Goal: Find specific page/section: Find specific page/section

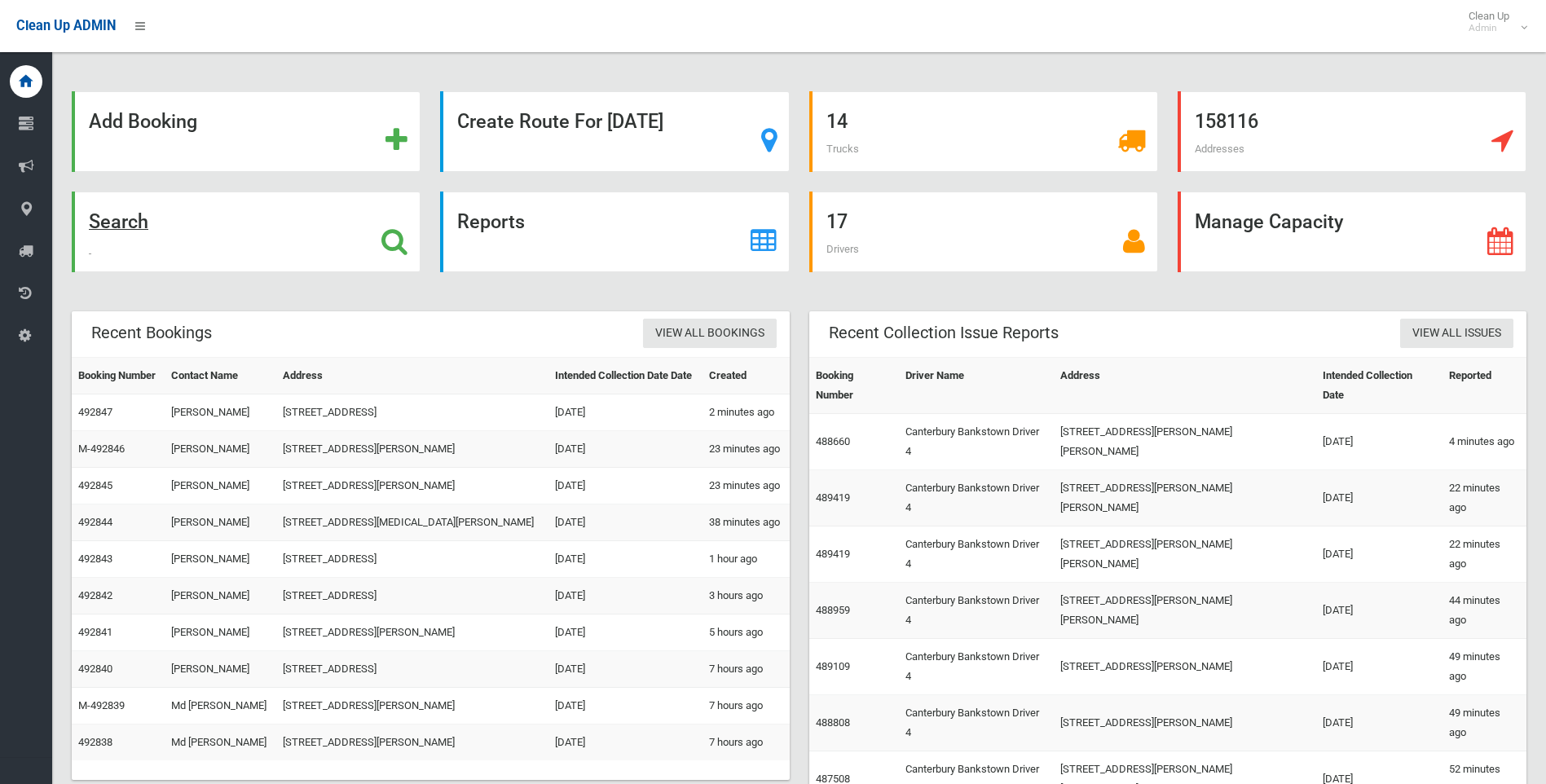
click at [151, 229] on div "Search" at bounding box center [247, 231] width 349 height 80
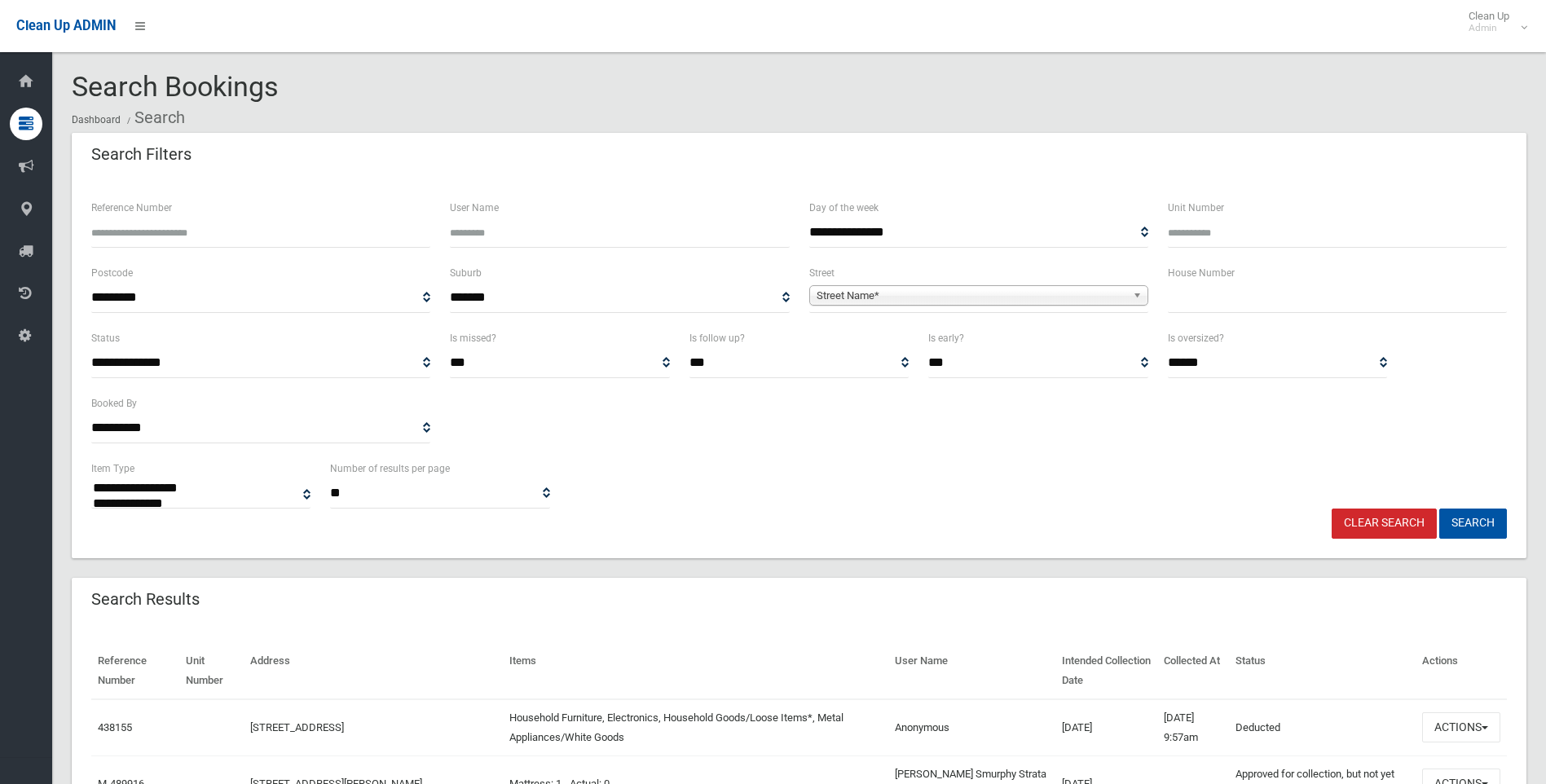
select select
click at [963, 297] on span "Street Name*" at bounding box center [972, 295] width 310 height 19
type input "*******"
click at [915, 337] on li "[PERSON_NAME][GEOGRAPHIC_DATA] (ROSELANDS 2196)" at bounding box center [978, 341] width 331 height 20
click at [1455, 516] on button "Search" at bounding box center [1473, 523] width 68 height 30
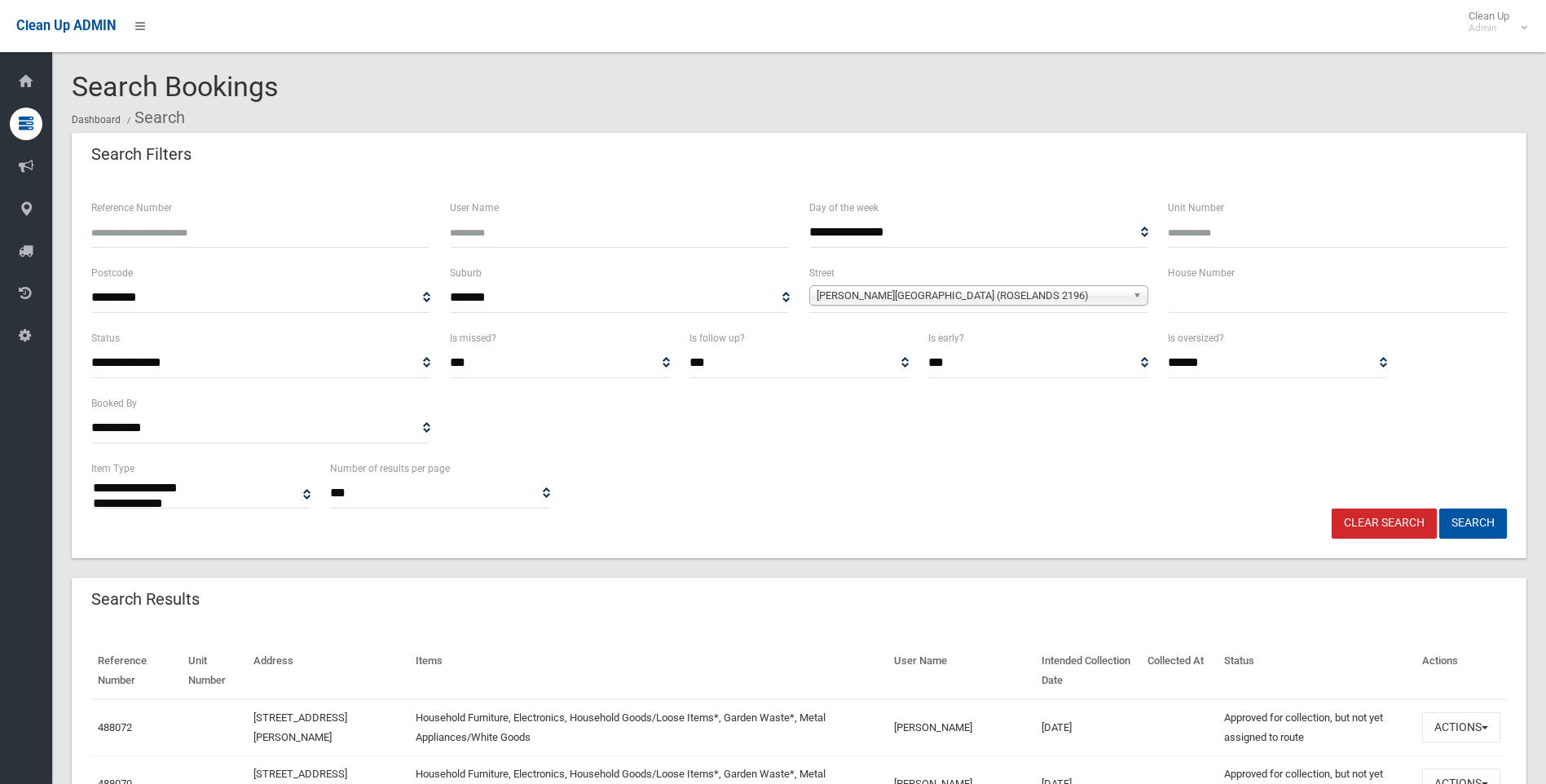
select select
click at [1365, 517] on link "Clear Search" at bounding box center [1384, 523] width 105 height 30
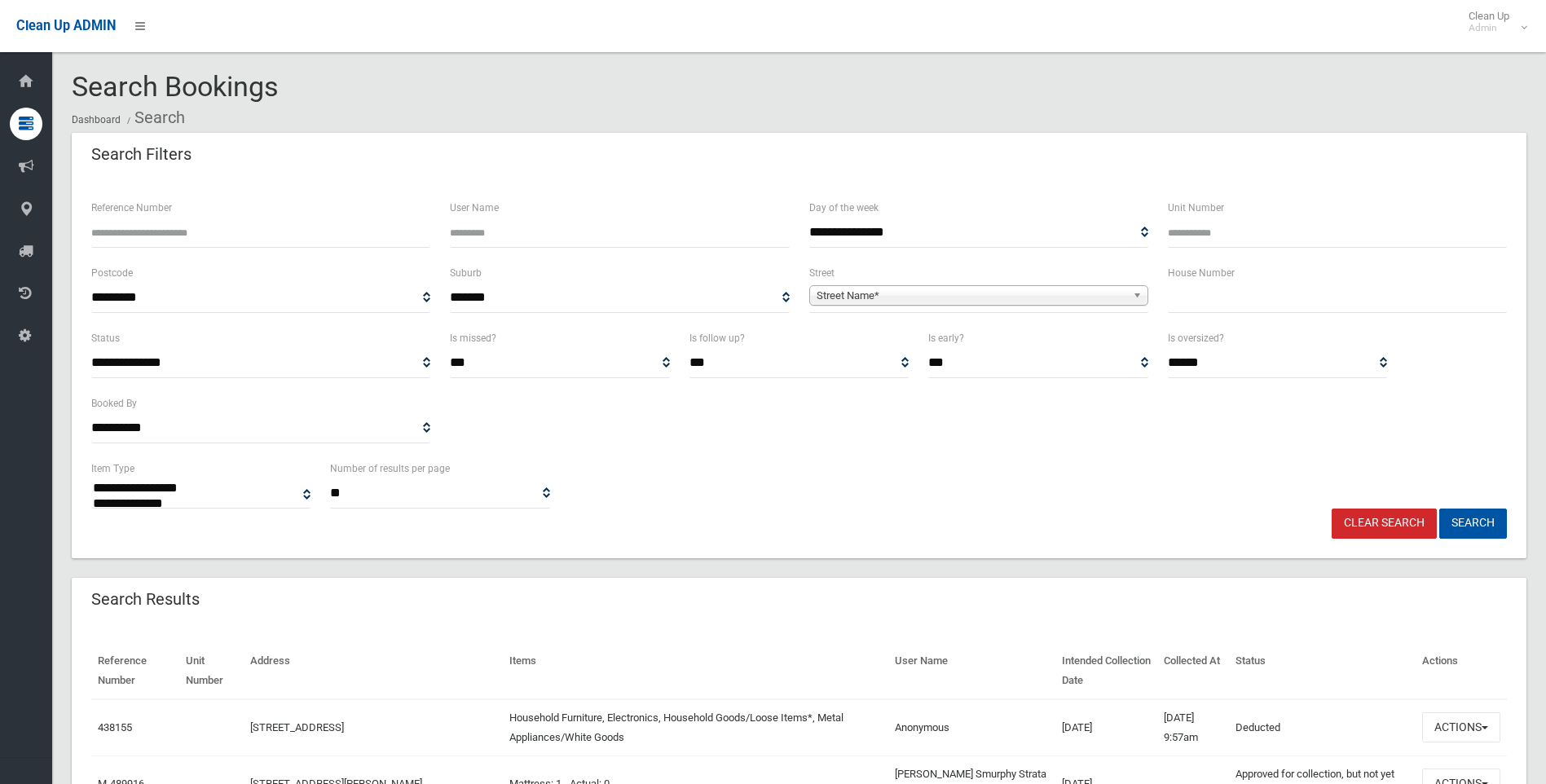
select select
